Goal: Information Seeking & Learning: Learn about a topic

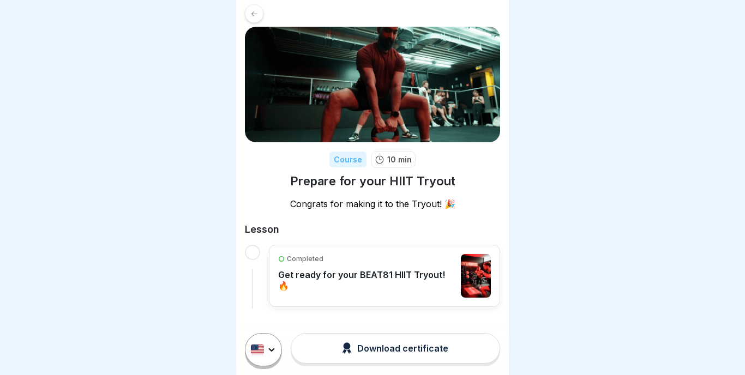
scroll to position [9, 0]
click at [276, 347] on html "Course 10 min Prepare for your HIIT Tryout Congrats for making it to the Tryout…" at bounding box center [372, 187] width 745 height 375
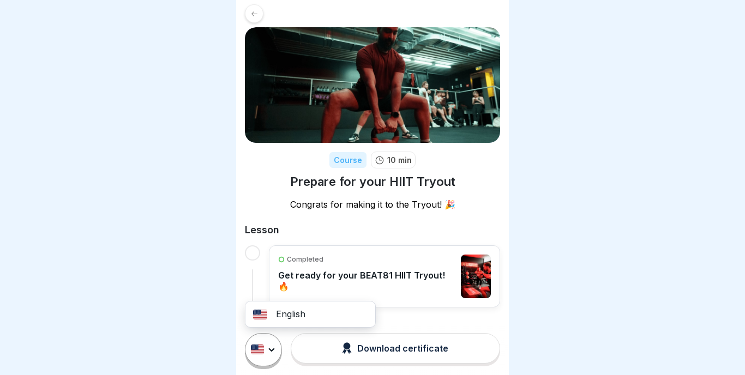
click at [276, 347] on html "Course 10 min Prepare for your HIIT Tryout Congrats for making it to the Tryout…" at bounding box center [372, 187] width 745 height 375
click at [319, 287] on div "Completed Get ready for your BEAT81 HIIT Tryout! 🔥" at bounding box center [366, 277] width 177 height 44
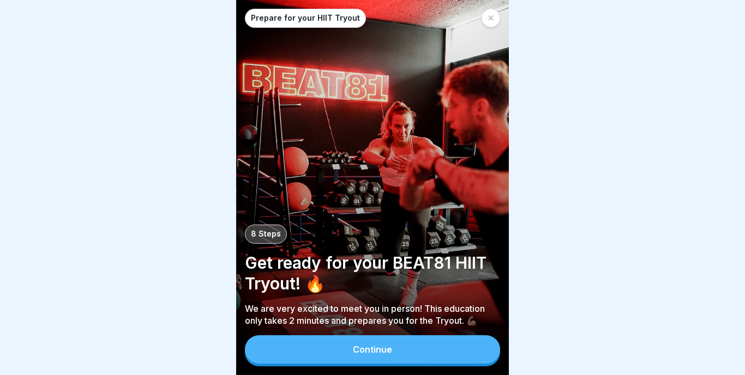
click at [382, 346] on div "Continue" at bounding box center [372, 350] width 39 height 10
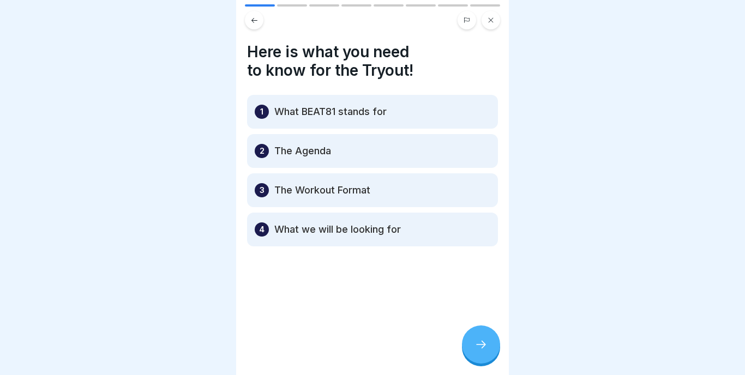
click at [472, 358] on div at bounding box center [481, 345] width 38 height 38
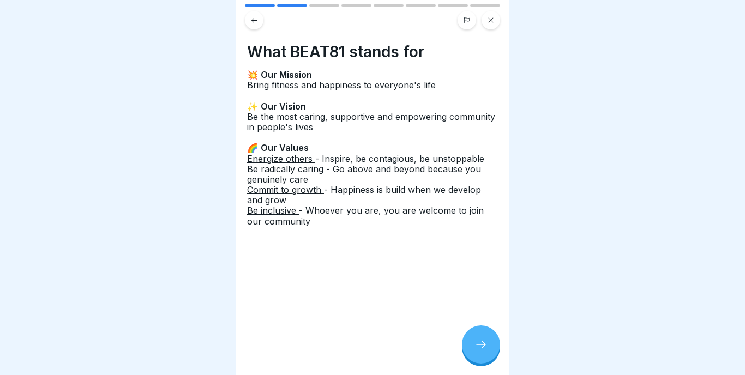
click at [472, 336] on div at bounding box center [481, 345] width 38 height 38
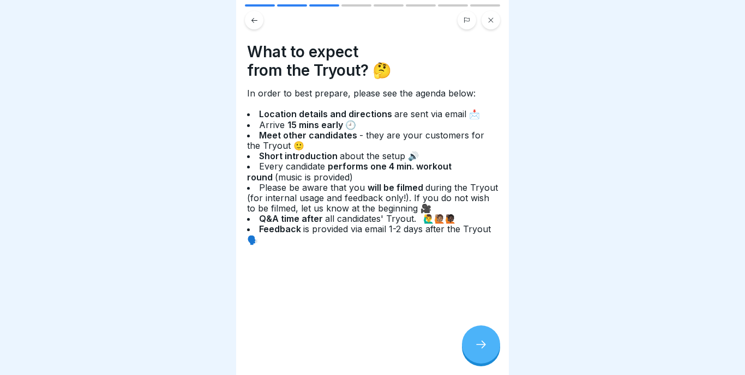
click at [482, 347] on icon at bounding box center [480, 344] width 13 height 13
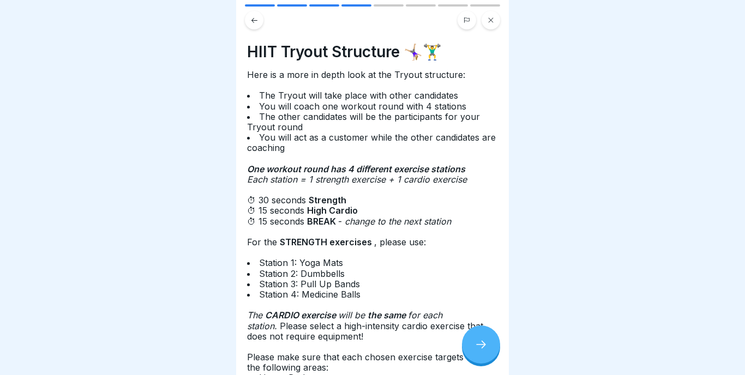
click at [482, 347] on icon at bounding box center [480, 344] width 13 height 13
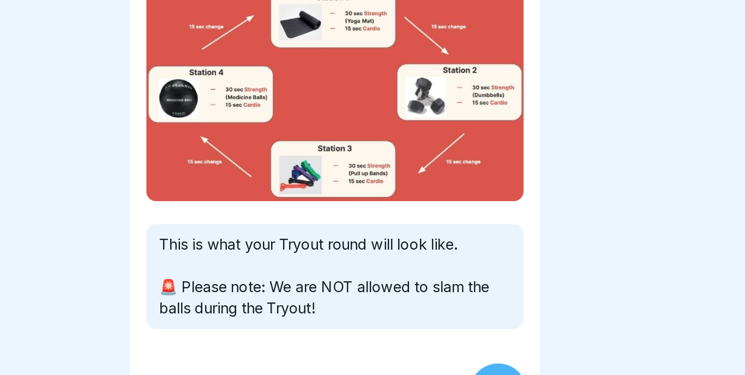
click at [462, 326] on div at bounding box center [481, 345] width 38 height 38
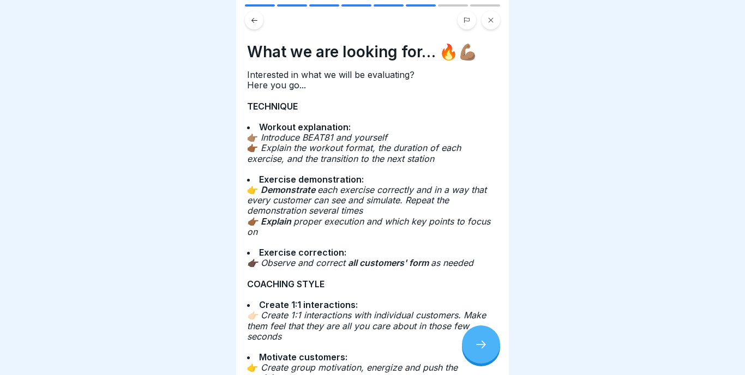
click at [477, 359] on div at bounding box center [481, 345] width 38 height 38
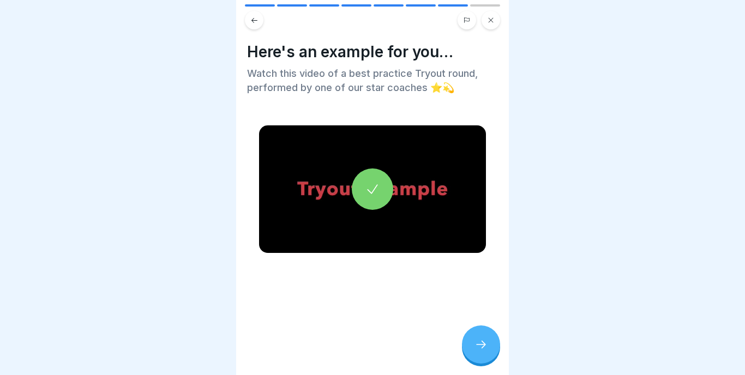
click at [477, 359] on div at bounding box center [481, 345] width 38 height 38
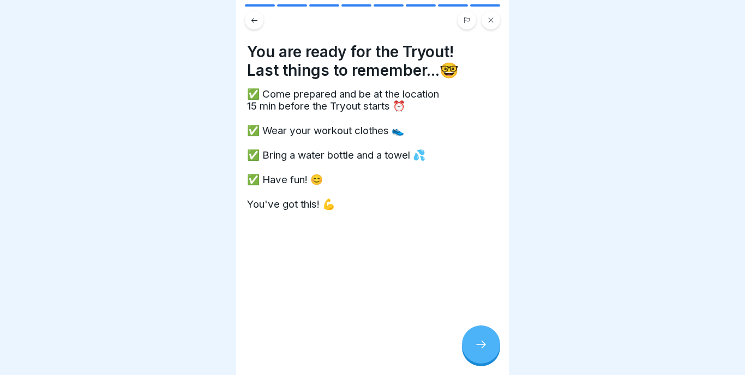
click at [477, 359] on div at bounding box center [481, 345] width 38 height 38
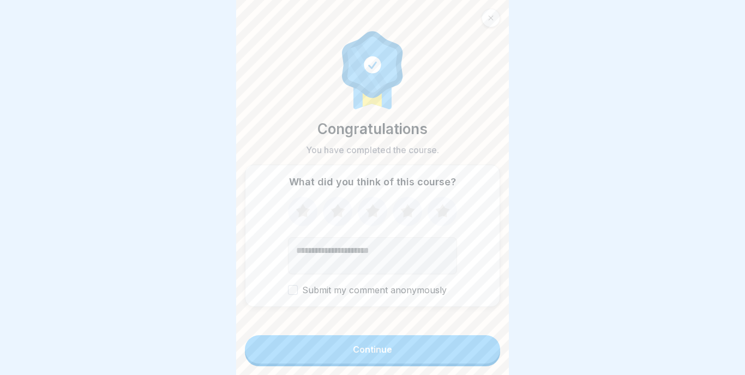
click at [417, 350] on button "Continue" at bounding box center [372, 349] width 255 height 28
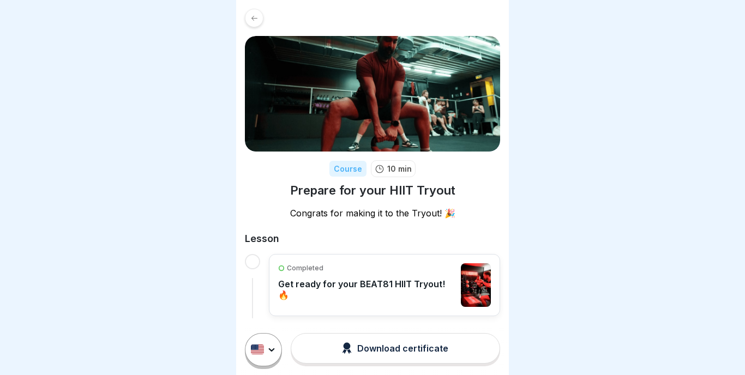
click at [260, 32] on div "Course 10 min Prepare for your HIIT Tryout Congrats for making it to the Tryout…" at bounding box center [372, 162] width 273 height 325
click at [251, 22] on div at bounding box center [254, 18] width 19 height 19
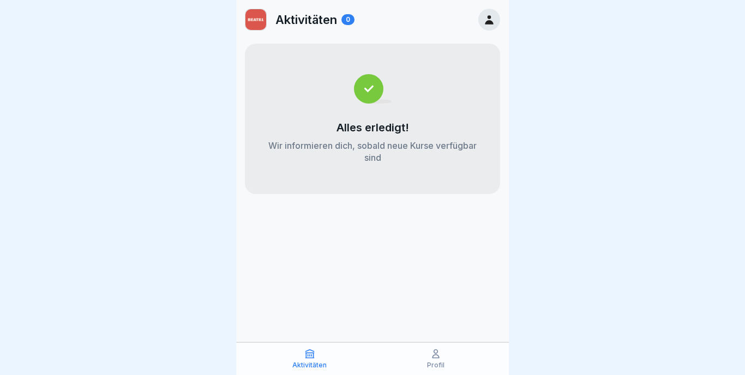
click at [251, 21] on img at bounding box center [255, 19] width 21 height 21
click at [306, 20] on p "Aktivitäten" at bounding box center [306, 20] width 62 height 14
click at [485, 20] on icon at bounding box center [489, 20] width 12 height 12
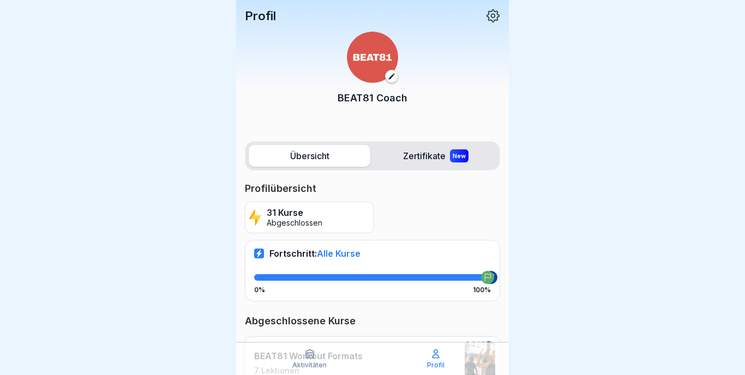
click at [404, 186] on p "Profilübersicht" at bounding box center [372, 188] width 255 height 13
click at [448, 155] on label "Zertifikate New" at bounding box center [436, 156] width 122 height 22
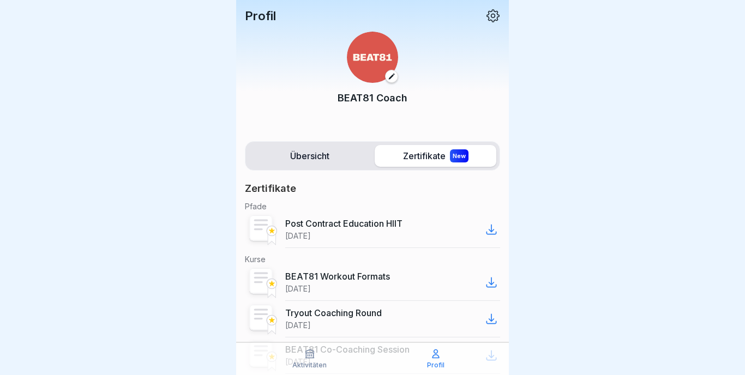
click at [330, 151] on label "Übersicht" at bounding box center [310, 156] width 122 height 22
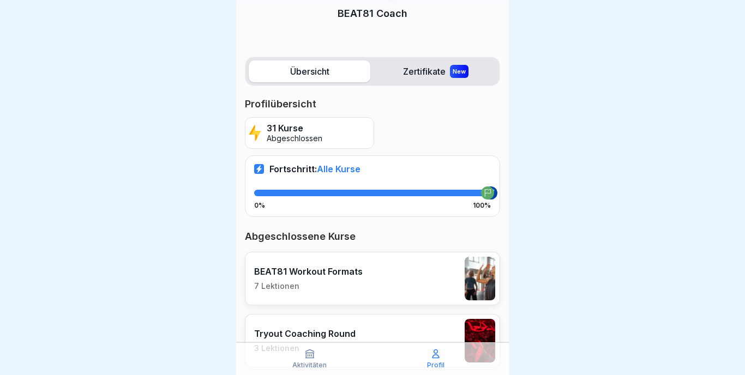
scroll to position [79, 0]
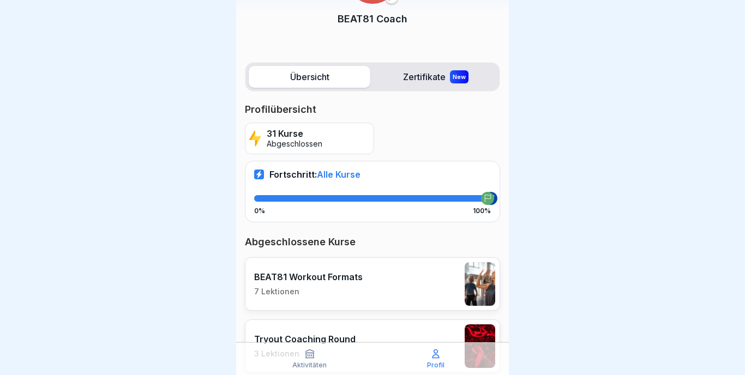
click at [328, 291] on p "7 Lektionen" at bounding box center [308, 292] width 109 height 10
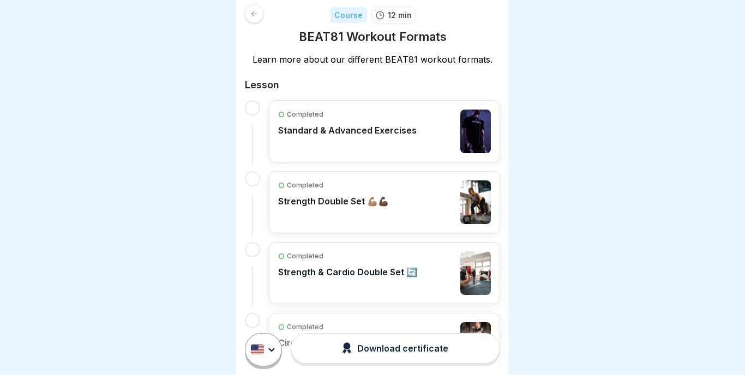
scroll to position [153, 0]
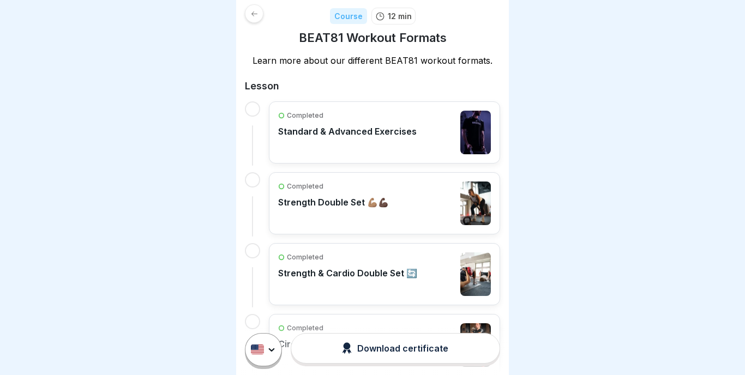
click at [405, 132] on p "Standard & Advanced Exercises" at bounding box center [347, 131] width 139 height 11
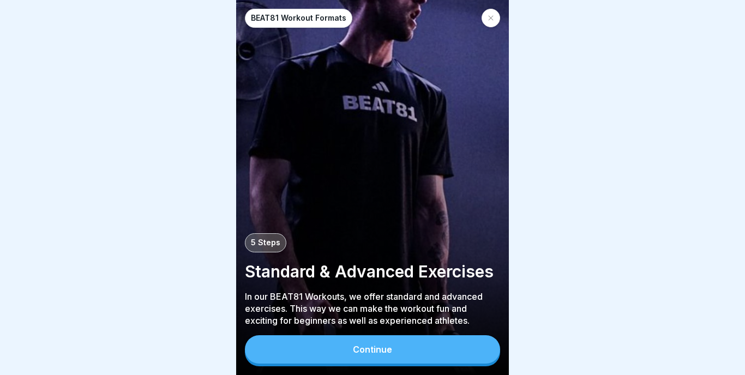
click at [386, 357] on button "Continue" at bounding box center [372, 349] width 255 height 28
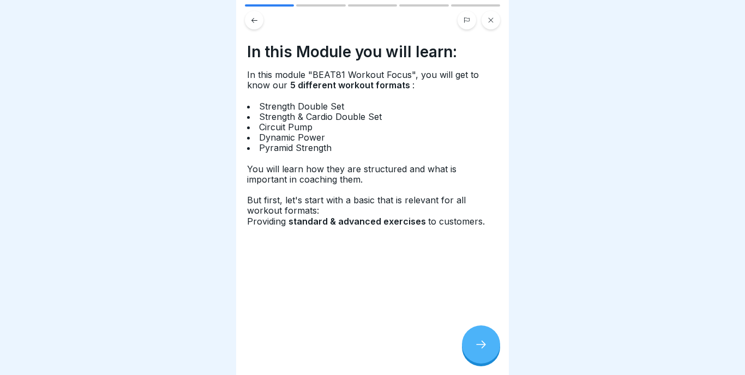
click at [480, 345] on icon at bounding box center [480, 344] width 13 height 13
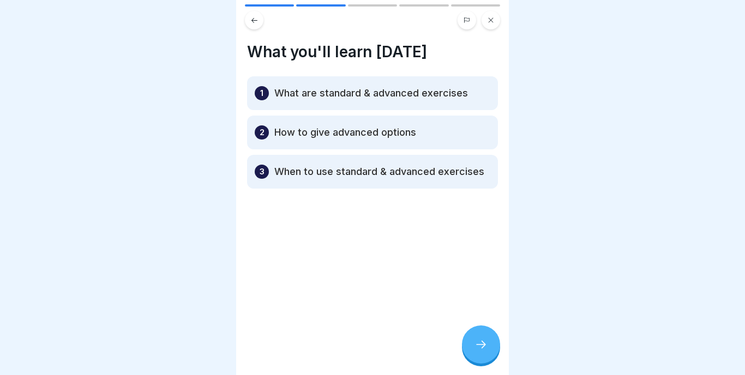
click at [480, 345] on icon at bounding box center [480, 344] width 13 height 13
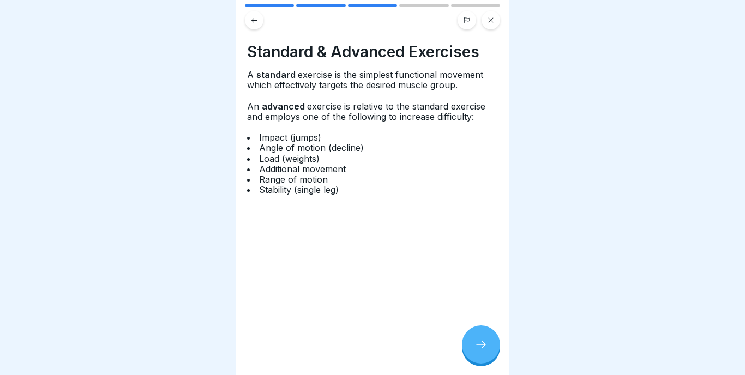
click at [480, 345] on icon at bounding box center [480, 344] width 13 height 13
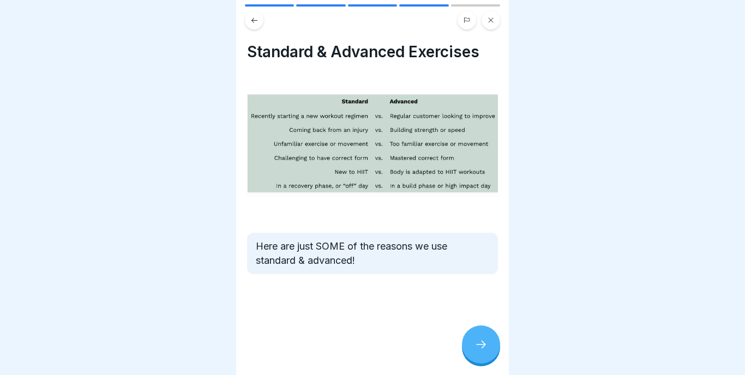
click at [480, 345] on icon at bounding box center [480, 344] width 13 height 13
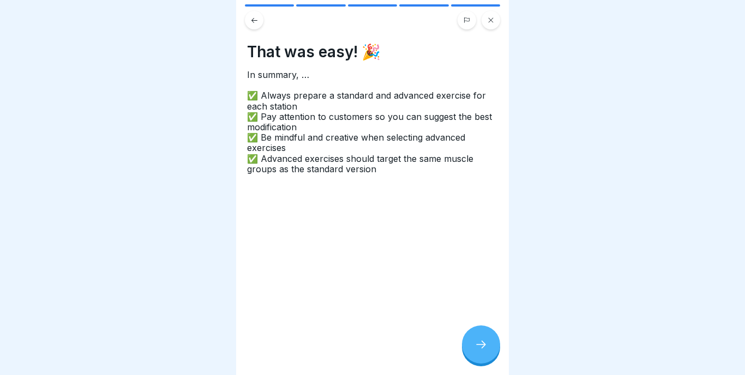
click at [480, 345] on icon at bounding box center [480, 344] width 13 height 13
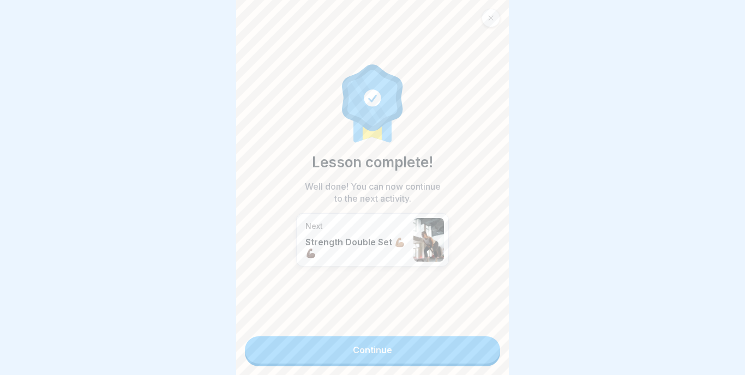
click at [365, 352] on link "Continue" at bounding box center [372, 349] width 255 height 27
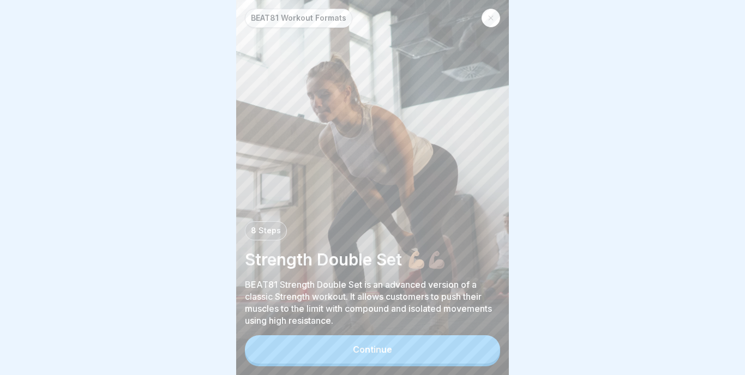
click at [501, 15] on div "BEAT81 Workout Formats 8 Steps Strength Double Set 💪🏽💪🏿 BEAT81 Strength Double …" at bounding box center [372, 187] width 273 height 375
click at [489, 20] on icon at bounding box center [491, 18] width 7 height 7
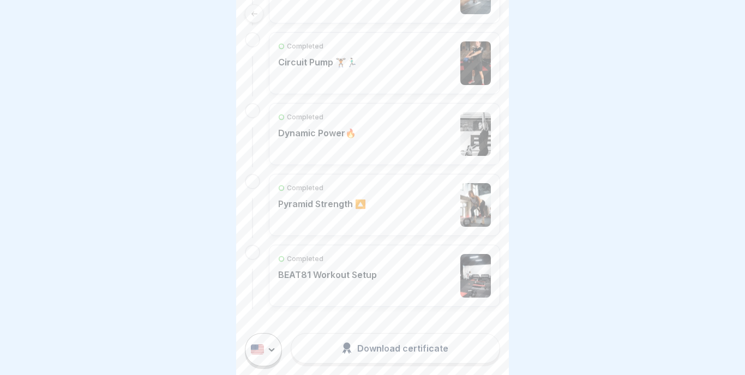
scroll to position [434, 0]
click at [268, 350] on html "Course 12 min BEAT81 Workout Formats Learn more about our different BEAT81 work…" at bounding box center [372, 187] width 745 height 375
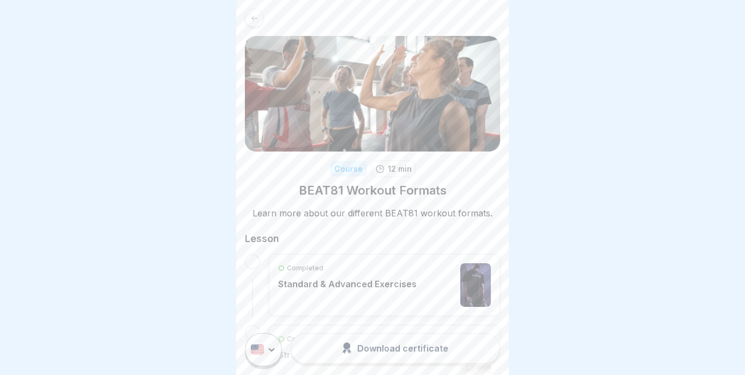
scroll to position [0, 0]
click at [251, 31] on div "Course 12 min BEAT81 Workout Formats Learn more about our different BEAT81 work…" at bounding box center [372, 375] width 273 height 750
click at [254, 23] on div at bounding box center [254, 18] width 19 height 19
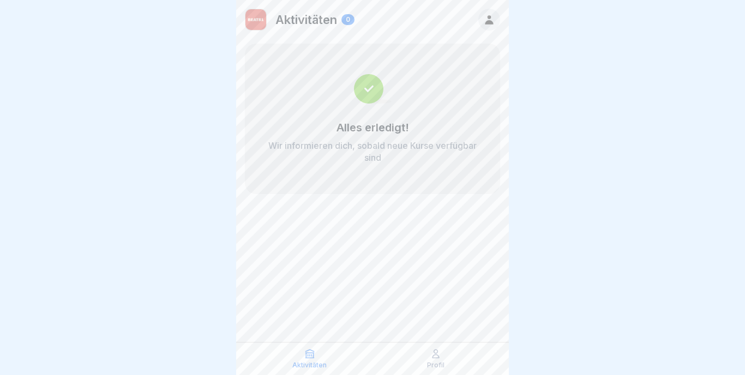
click at [252, 23] on img at bounding box center [255, 19] width 21 height 21
click at [298, 17] on p "Aktivitäten" at bounding box center [306, 20] width 62 height 14
click at [481, 17] on div at bounding box center [489, 20] width 22 height 22
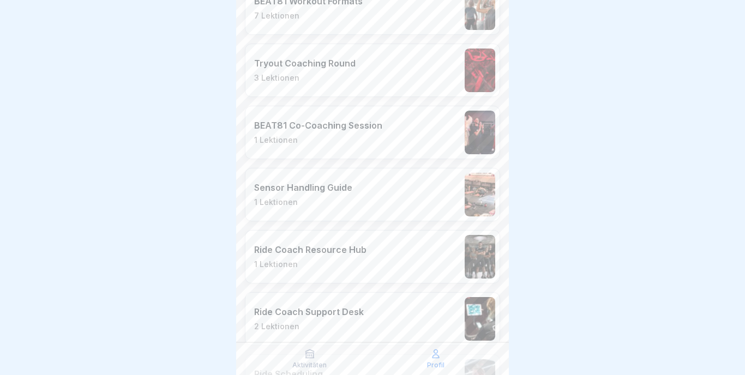
scroll to position [356, 0]
click at [440, 364] on p "Profil" at bounding box center [435, 366] width 17 height 8
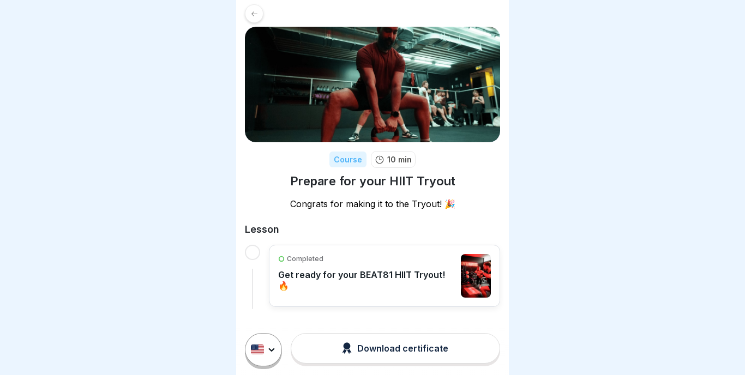
scroll to position [9, 0]
click at [280, 256] on icon at bounding box center [281, 259] width 7 height 7
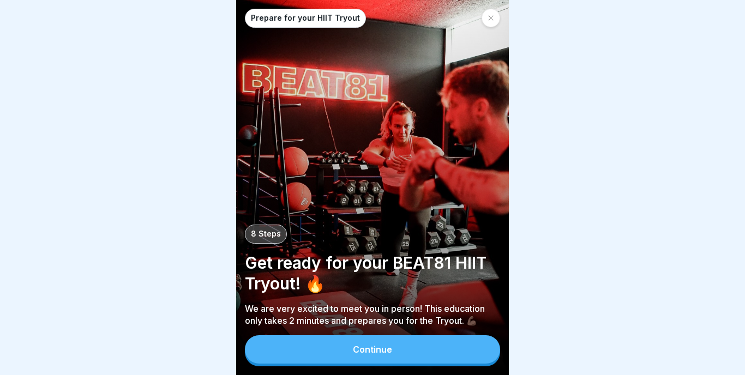
click at [351, 355] on button "Continue" at bounding box center [372, 349] width 255 height 28
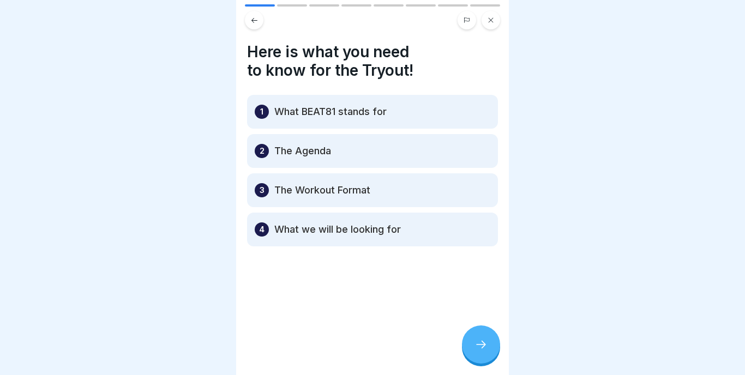
click at [480, 340] on icon at bounding box center [480, 344] width 13 height 13
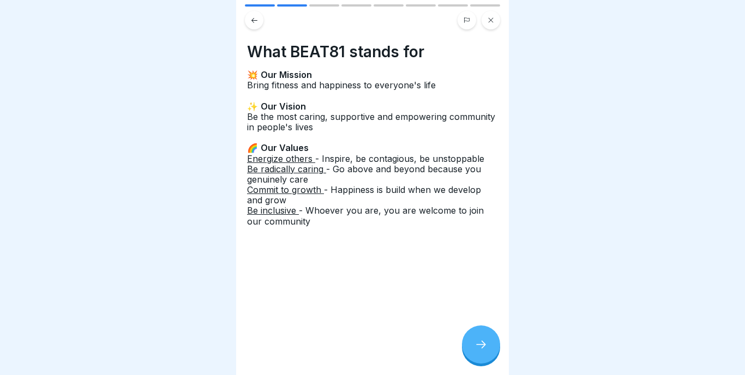
click at [480, 340] on icon at bounding box center [480, 344] width 13 height 13
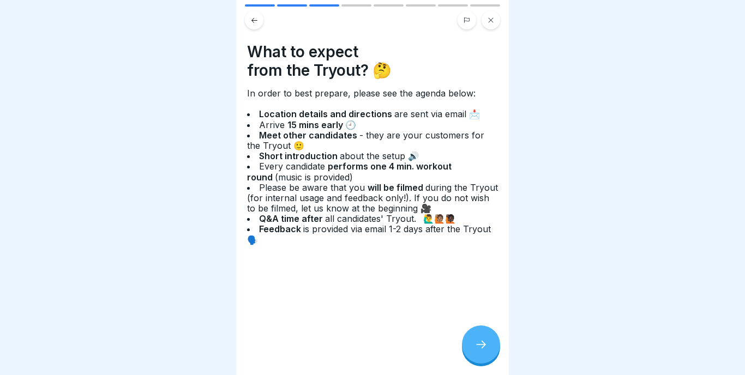
click at [480, 340] on icon at bounding box center [480, 344] width 13 height 13
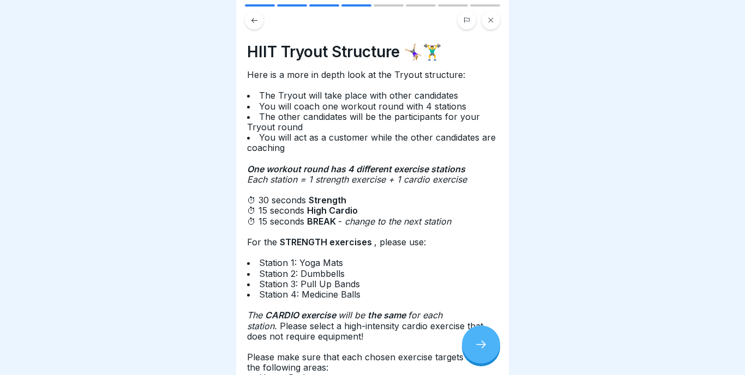
click at [480, 341] on icon at bounding box center [480, 344] width 13 height 13
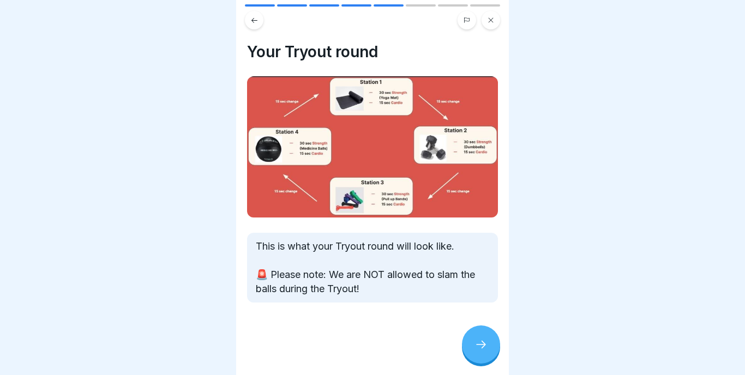
click at [480, 341] on icon at bounding box center [480, 344] width 13 height 13
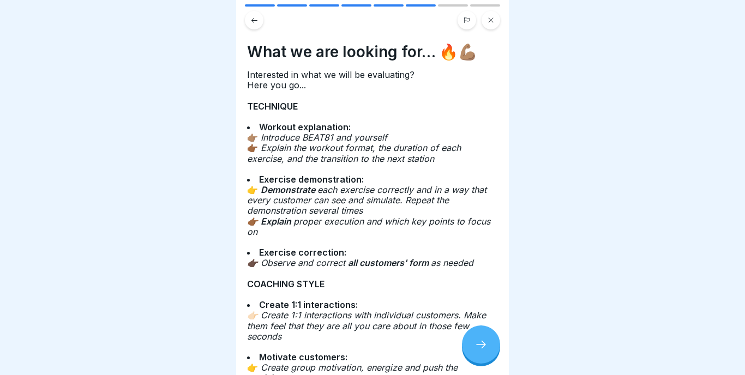
click at [480, 341] on icon at bounding box center [480, 344] width 13 height 13
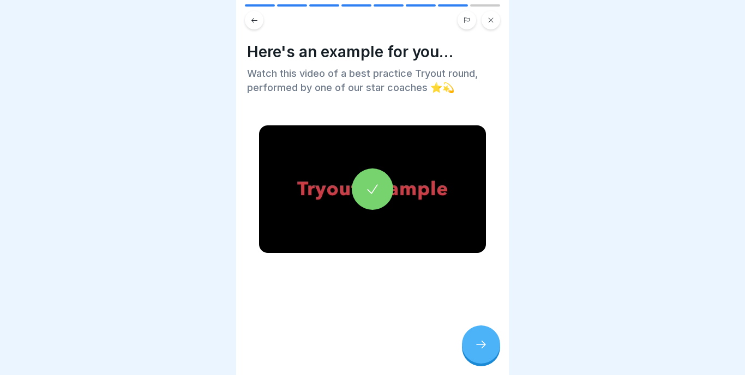
click at [480, 341] on icon at bounding box center [480, 344] width 13 height 13
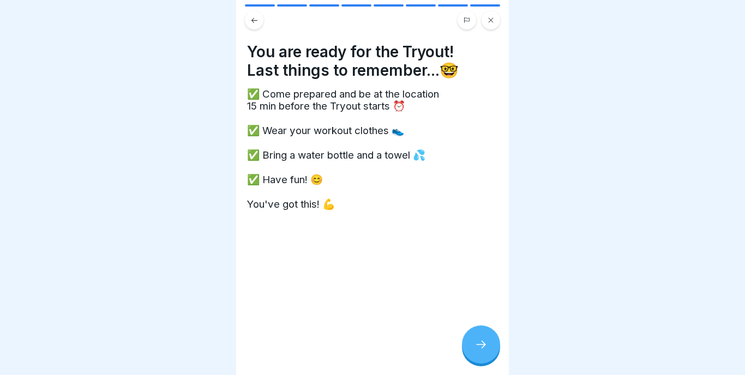
click at [480, 341] on icon at bounding box center [480, 344] width 13 height 13
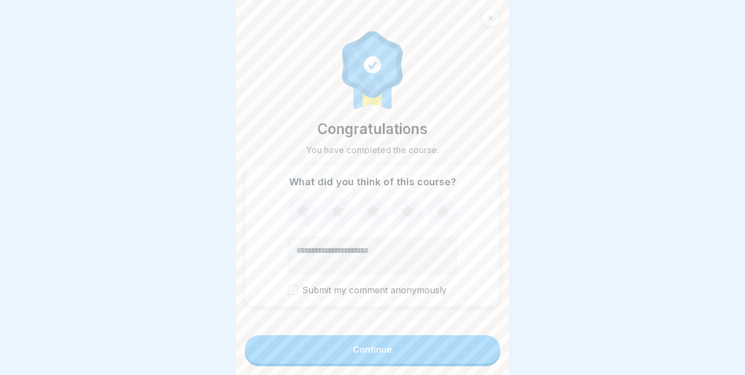
click at [292, 287] on button "Submit my comment anonymously" at bounding box center [293, 290] width 10 height 10
click at [441, 210] on icon at bounding box center [442, 211] width 14 height 14
click at [430, 342] on button "Continue" at bounding box center [372, 349] width 255 height 28
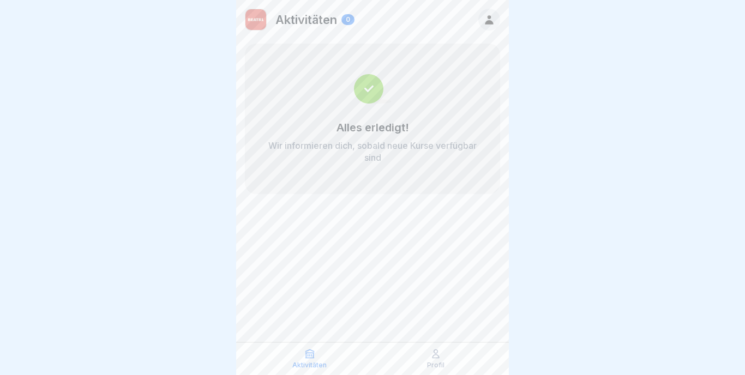
click at [313, 357] on icon at bounding box center [309, 354] width 8 height 8
click at [432, 351] on icon at bounding box center [435, 353] width 11 height 11
click at [438, 357] on icon at bounding box center [435, 354] width 7 height 8
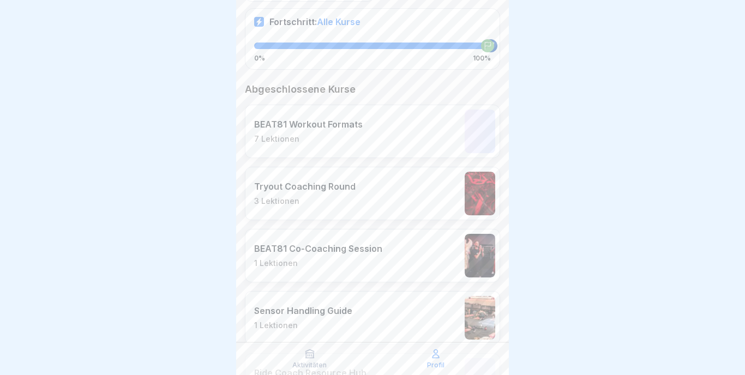
scroll to position [237, 0]
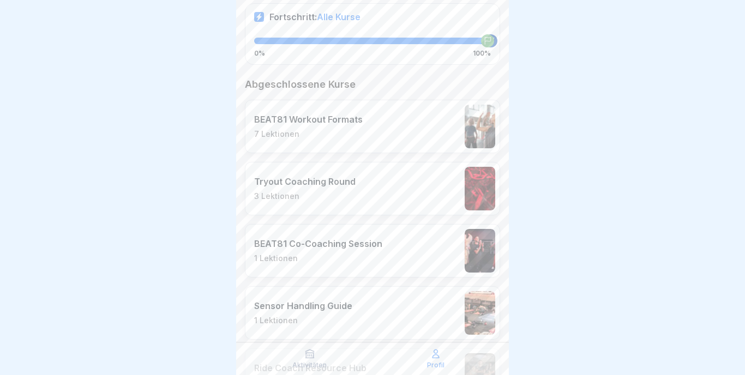
click at [347, 256] on p "1 Lektionen" at bounding box center [318, 259] width 128 height 10
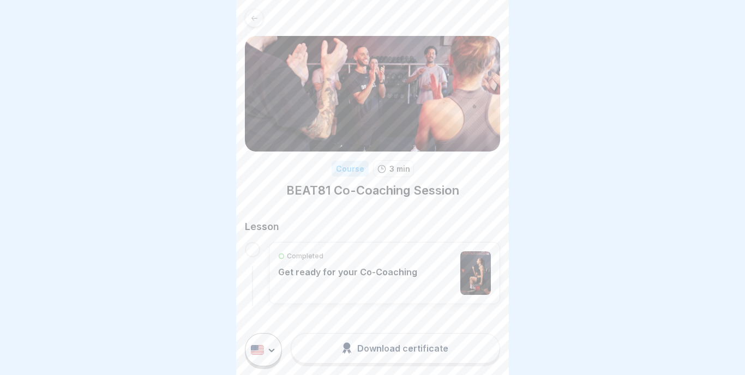
click at [419, 350] on div "Download certificate" at bounding box center [395, 348] width 106 height 12
click at [366, 269] on p "Get ready for your Co-Coaching" at bounding box center [347, 272] width 139 height 11
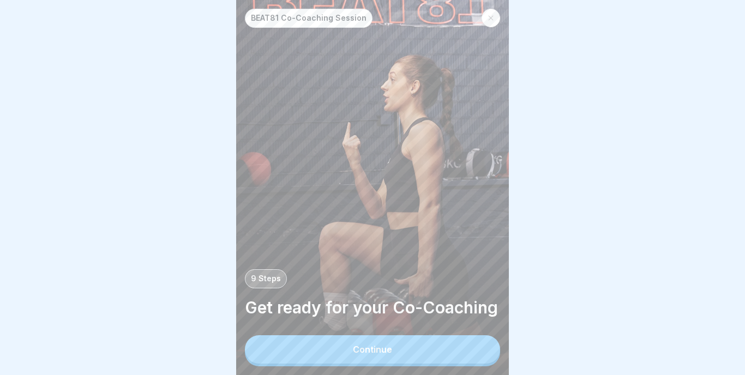
click at [379, 349] on div "Continue" at bounding box center [372, 350] width 39 height 10
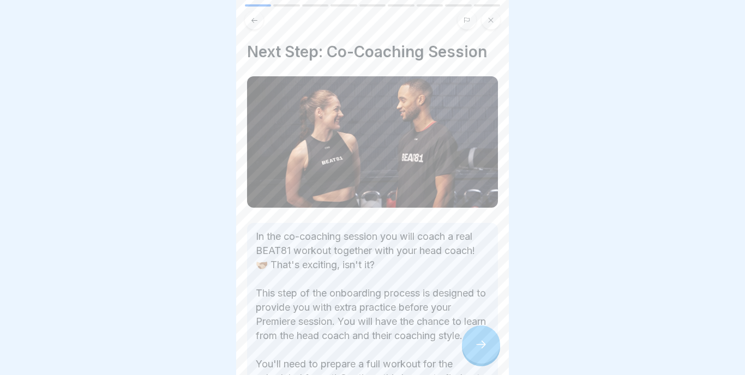
click at [479, 330] on div at bounding box center [481, 345] width 38 height 38
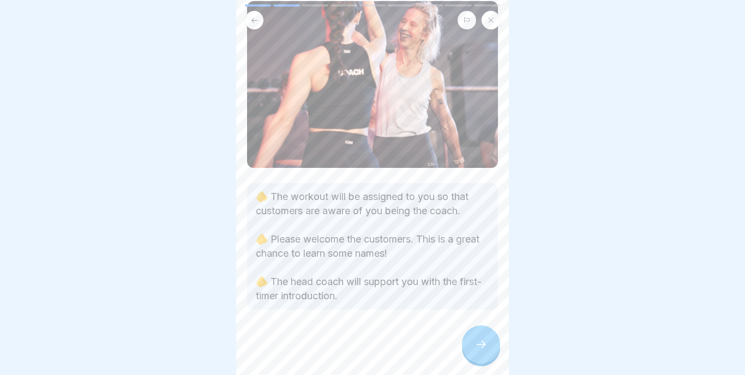
scroll to position [89, 0]
click at [472, 339] on div at bounding box center [481, 345] width 38 height 38
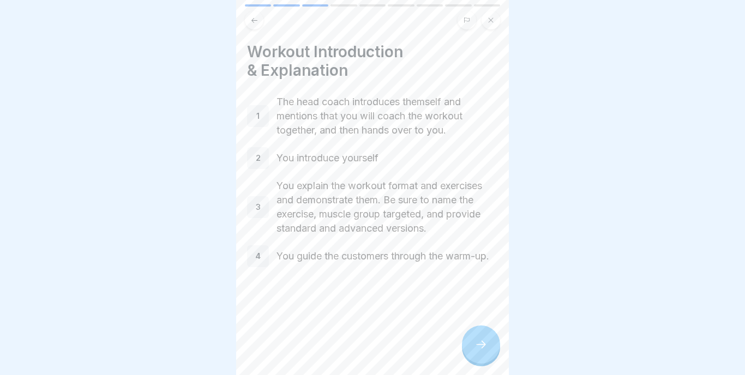
click at [472, 339] on div at bounding box center [481, 345] width 38 height 38
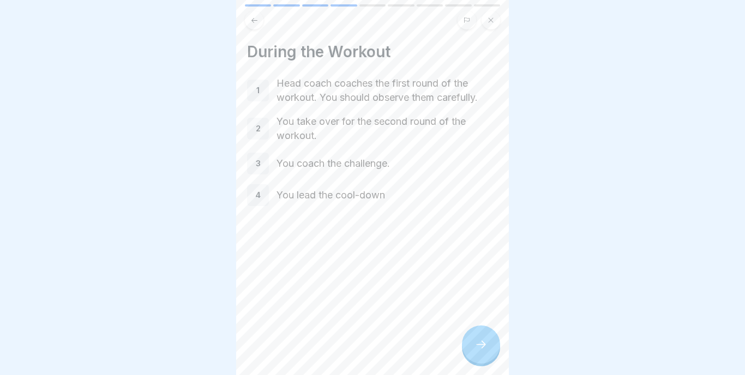
click at [472, 339] on div at bounding box center [481, 345] width 38 height 38
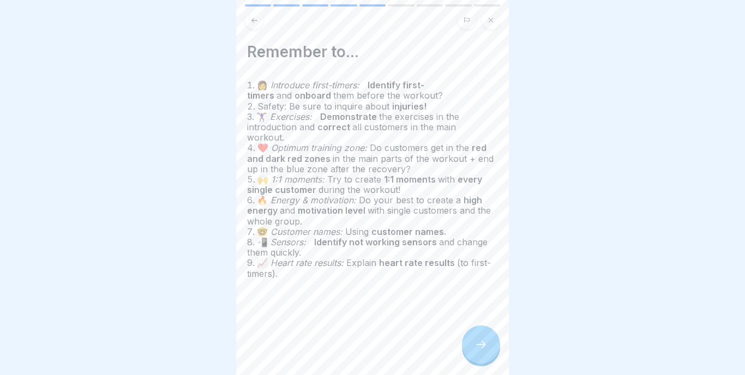
click at [472, 339] on div at bounding box center [481, 345] width 38 height 38
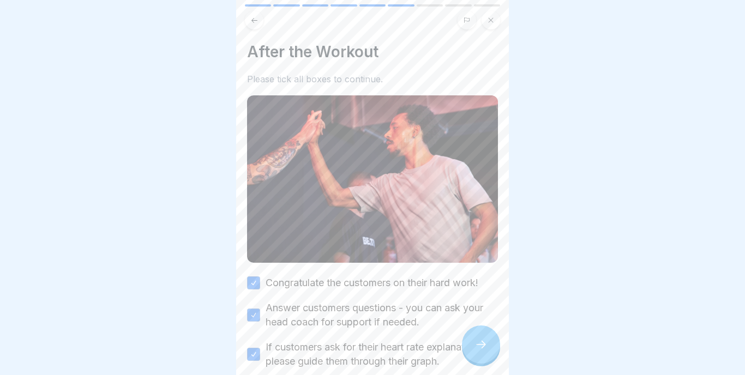
click at [472, 338] on div at bounding box center [481, 345] width 38 height 38
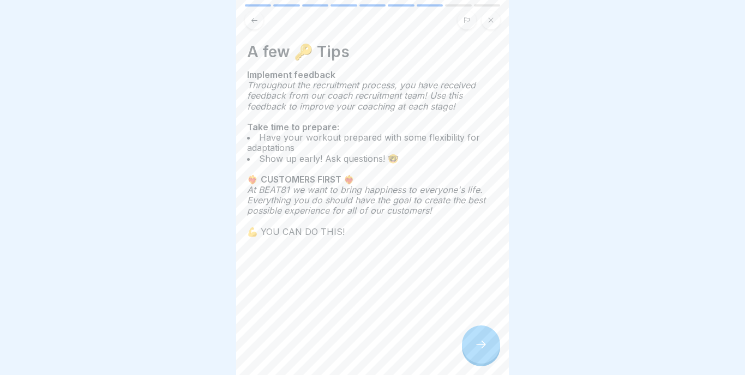
click at [472, 338] on div at bounding box center [481, 345] width 38 height 38
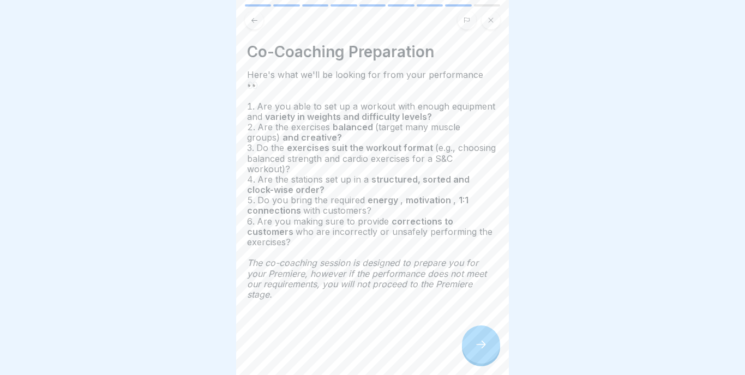
click at [472, 338] on div at bounding box center [481, 345] width 38 height 38
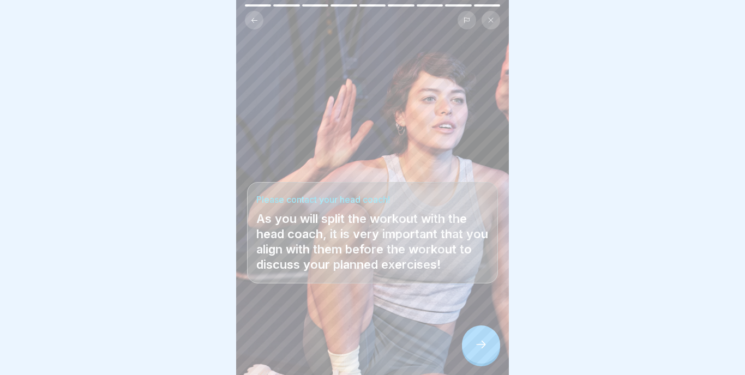
click at [472, 338] on div at bounding box center [481, 345] width 38 height 38
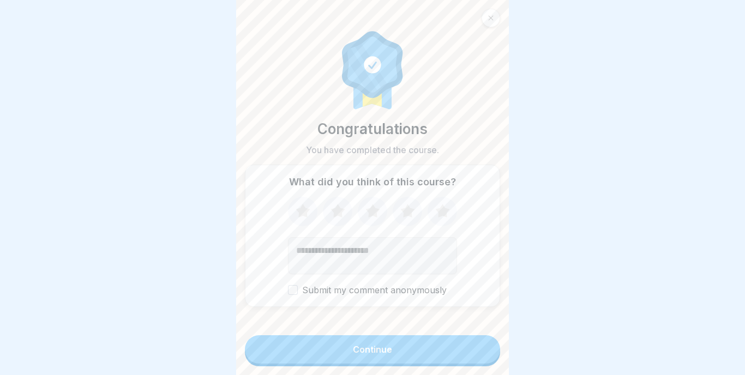
click at [470, 346] on button "Continue" at bounding box center [372, 349] width 255 height 28
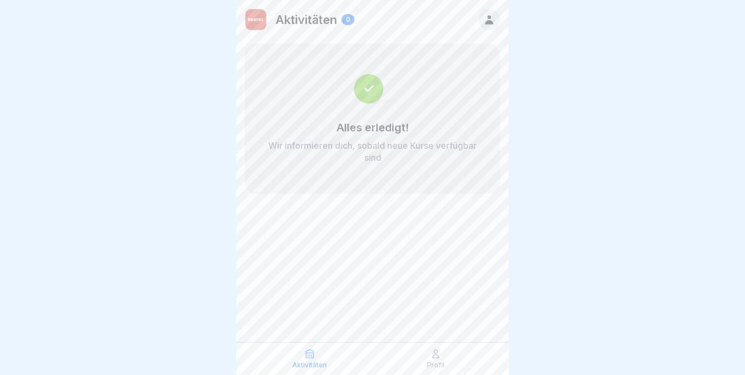
click at [318, 357] on div "Aktivitäten" at bounding box center [309, 358] width 121 height 21
click at [429, 358] on div "Profil" at bounding box center [435, 358] width 121 height 21
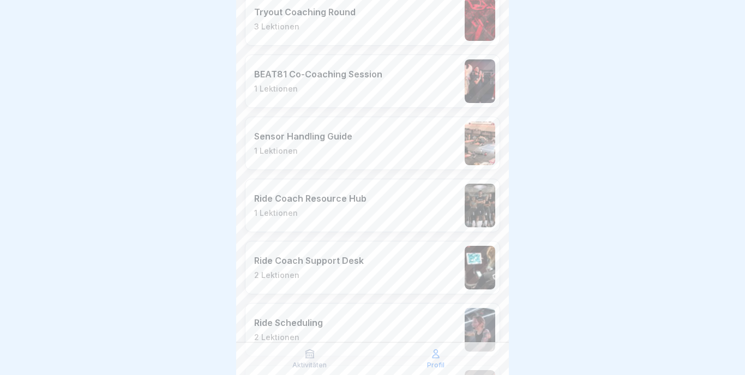
scroll to position [407, 0]
